Goal: Transaction & Acquisition: Purchase product/service

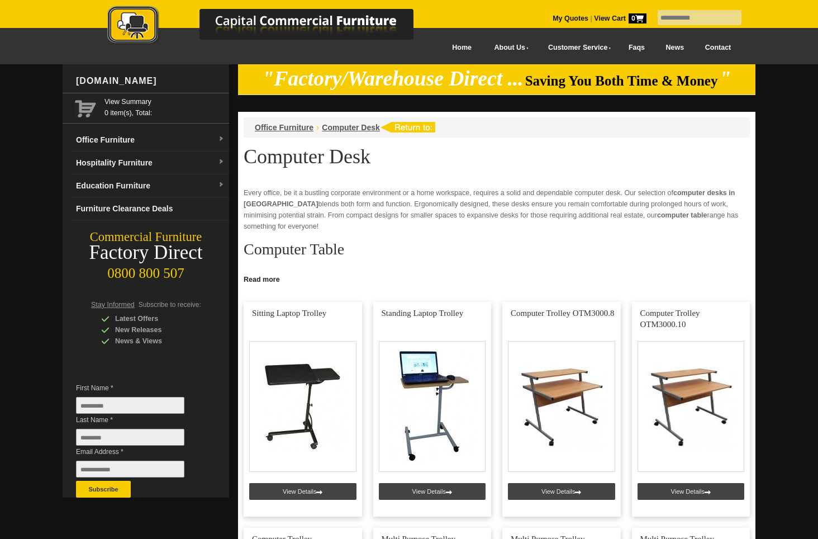
scroll to position [471, 0]
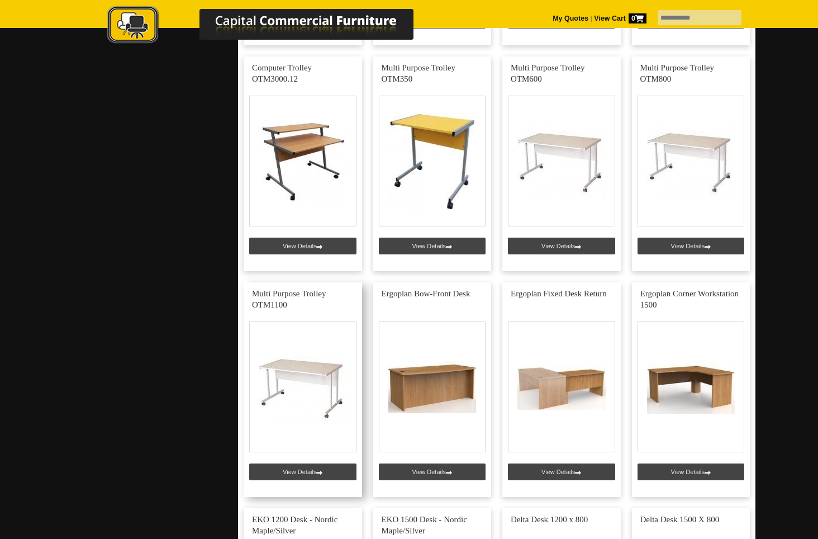
click at [296, 469] on link at bounding box center [303, 389] width 118 height 215
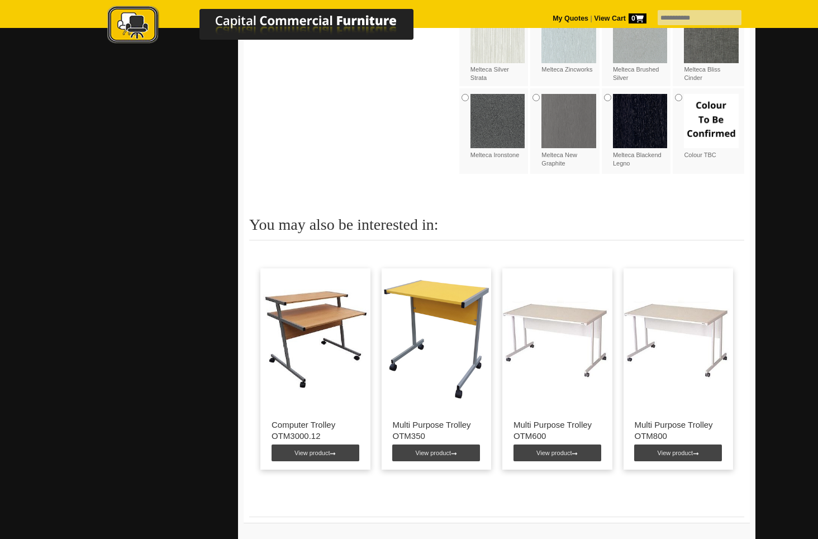
scroll to position [1501, 0]
